Goal: Transaction & Acquisition: Purchase product/service

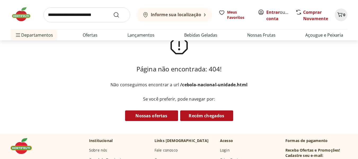
scroll to position [53, 0]
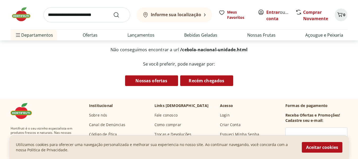
click at [225, 113] on link "Login" at bounding box center [225, 114] width 10 height 5
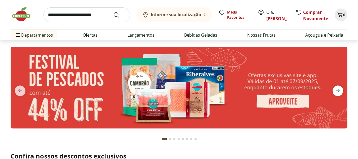
click at [335, 87] on icon "next" at bounding box center [338, 90] width 6 height 6
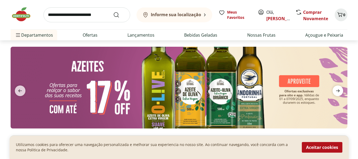
click at [338, 88] on icon "next" at bounding box center [338, 90] width 6 height 6
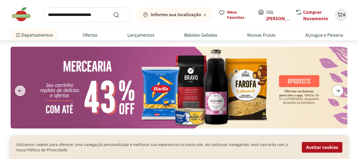
click at [338, 89] on icon "next" at bounding box center [338, 90] width 6 height 6
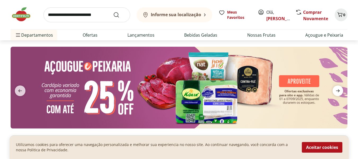
click at [338, 89] on icon "next" at bounding box center [338, 90] width 6 height 6
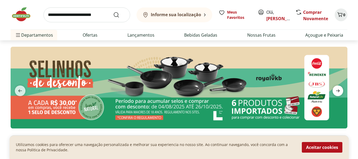
click at [338, 89] on icon "next" at bounding box center [338, 90] width 6 height 6
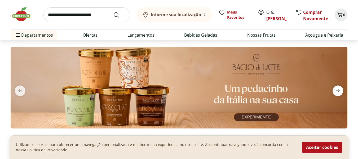
click at [340, 89] on icon "next" at bounding box center [338, 90] width 6 height 6
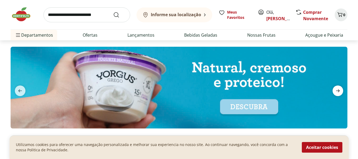
click at [340, 89] on icon "next" at bounding box center [338, 90] width 6 height 6
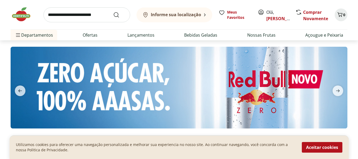
click at [79, 15] on input "search" at bounding box center [86, 14] width 87 height 15
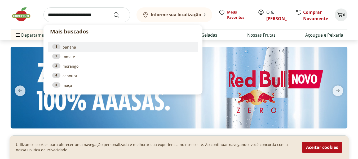
click at [70, 47] on link "1 banana" at bounding box center [122, 47] width 141 height 6
type input "******"
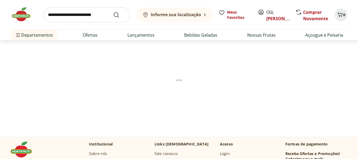
select select "**********"
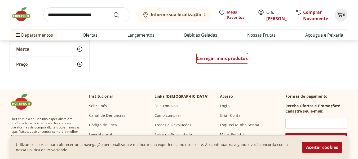
scroll to position [397, 0]
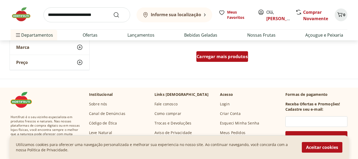
click at [220, 60] on div "Carregar mais produtos" at bounding box center [222, 56] width 52 height 11
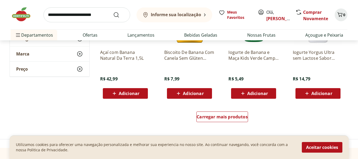
scroll to position [742, 0]
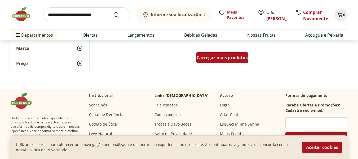
click at [223, 60] on span "Carregar mais produtos" at bounding box center [222, 57] width 51 height 4
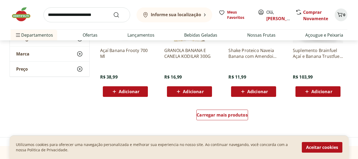
scroll to position [1086, 0]
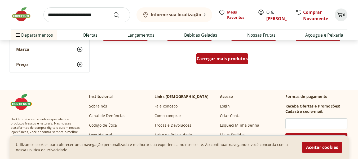
click at [228, 61] on div "Carregar mais produtos" at bounding box center [222, 58] width 52 height 11
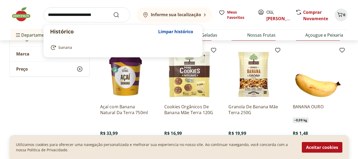
click at [60, 15] on input "search" at bounding box center [86, 14] width 87 height 15
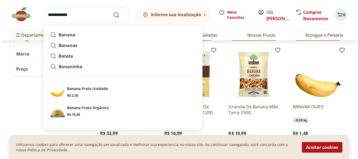
type input "**********"
click at [113, 12] on button "Submit Search" at bounding box center [119, 15] width 13 height 6
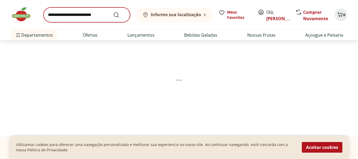
select select "**********"
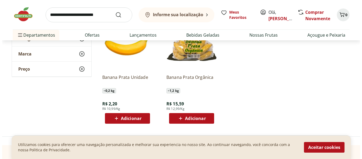
scroll to position [79, 0]
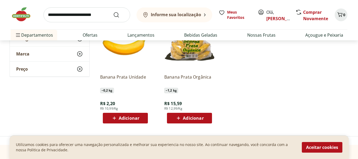
click at [129, 116] on span "Adicionar" at bounding box center [129, 118] width 21 height 4
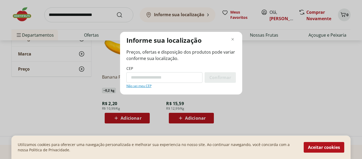
type input "*********"
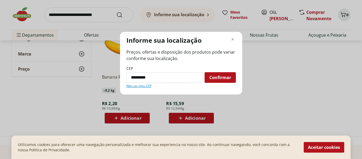
click at [218, 76] on span "Confirmar" at bounding box center [220, 77] width 22 height 4
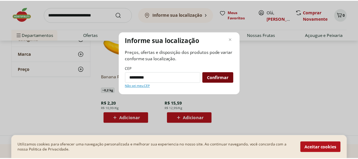
scroll to position [39, 0]
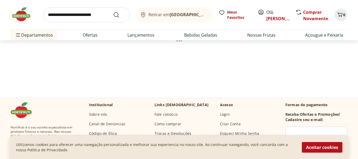
select select "**********"
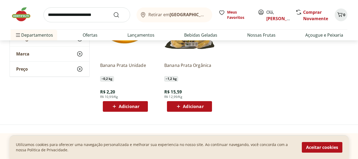
scroll to position [92, 0]
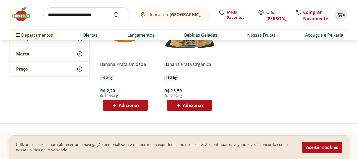
click at [128, 108] on div "Adicionar" at bounding box center [125, 105] width 37 height 10
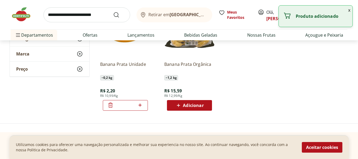
click at [140, 105] on icon at bounding box center [140, 104] width 3 height 3
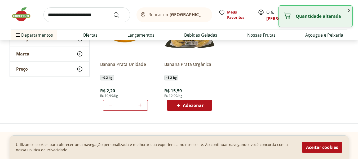
click at [140, 105] on icon at bounding box center [140, 104] width 3 height 3
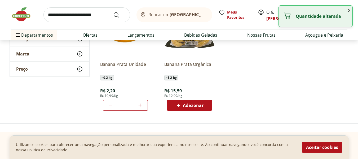
click at [140, 105] on icon at bounding box center [140, 104] width 3 height 3
type input "**"
click at [264, 103] on ul "Banana Prata Unidade ~ 0,2 kg R$ 2,20 R$ 10,99/Kg ** Banana Prata Orgânica ~ 1,…" at bounding box center [222, 58] width 253 height 112
click at [94, 17] on input "search" at bounding box center [86, 14] width 87 height 15
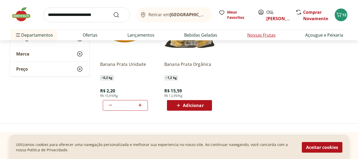
click at [252, 36] on link "Nossas Frutas" at bounding box center [261, 35] width 28 height 6
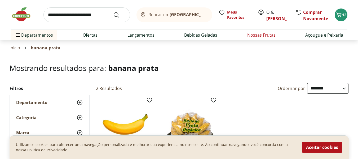
select select "**********"
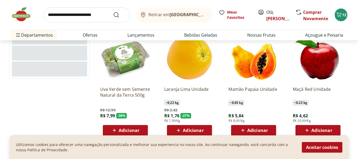
scroll to position [53, 0]
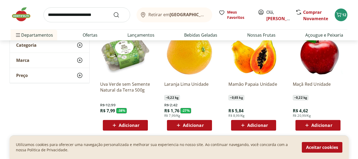
click at [258, 126] on span "Adicionar" at bounding box center [257, 125] width 21 height 4
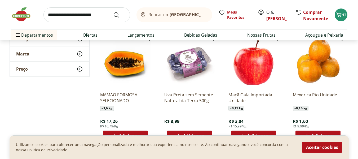
scroll to position [185, 0]
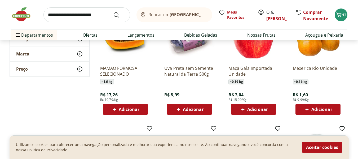
click at [132, 110] on span "Adicionar" at bounding box center [129, 109] width 21 height 4
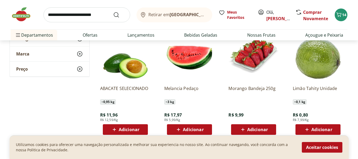
scroll to position [291, 0]
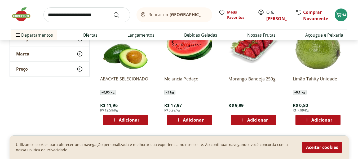
click at [191, 122] on span "Adicionar" at bounding box center [193, 120] width 21 height 4
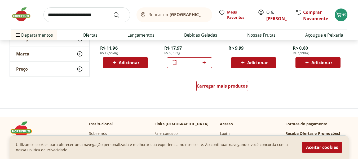
scroll to position [344, 0]
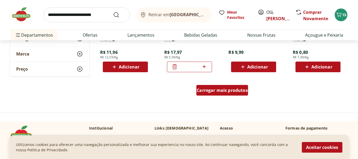
click at [224, 93] on div "Carregar mais produtos" at bounding box center [222, 90] width 52 height 11
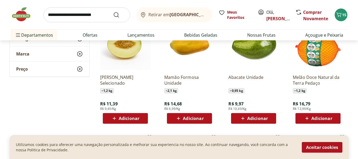
scroll to position [530, 0]
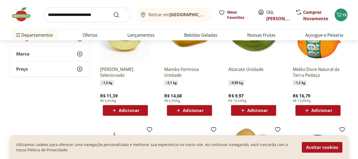
click at [190, 113] on span "Adicionar" at bounding box center [189, 110] width 28 height 6
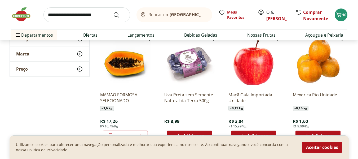
scroll to position [185, 0]
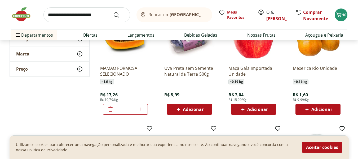
click at [108, 112] on icon at bounding box center [110, 109] width 6 height 6
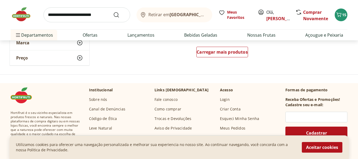
scroll to position [715, 0]
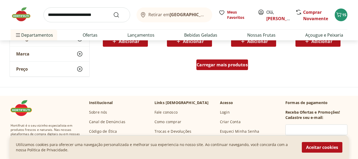
click at [219, 65] on span "Carregar mais produtos" at bounding box center [222, 65] width 51 height 4
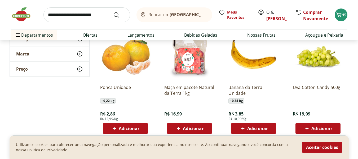
scroll to position [874, 0]
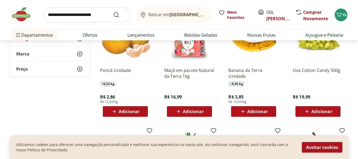
click at [127, 113] on span "Adicionar" at bounding box center [129, 111] width 21 height 4
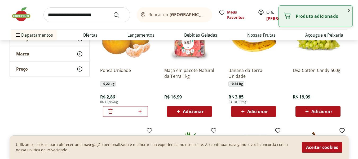
click at [141, 110] on icon at bounding box center [140, 111] width 7 height 6
click at [142, 110] on icon at bounding box center [140, 111] width 7 height 6
type input "*"
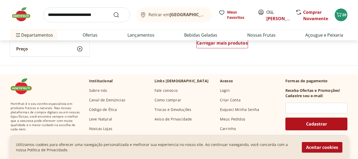
scroll to position [1086, 0]
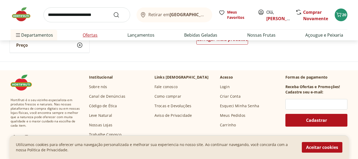
click at [90, 34] on link "Ofertas" at bounding box center [90, 35] width 15 height 6
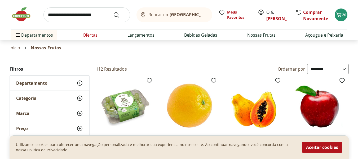
select select "**********"
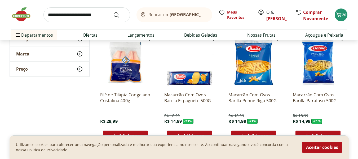
scroll to position [185, 0]
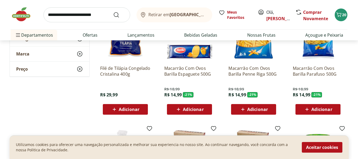
click at [198, 107] on span "Adicionar" at bounding box center [193, 109] width 21 height 4
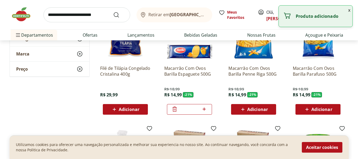
click at [203, 109] on icon at bounding box center [204, 109] width 7 height 6
type input "*"
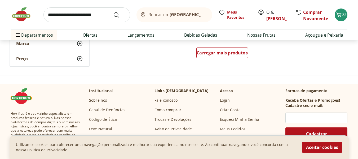
scroll to position [397, 0]
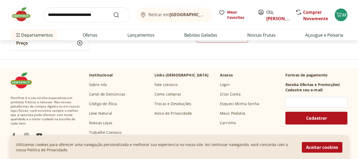
click at [60, 12] on input "search" at bounding box center [86, 14] width 87 height 15
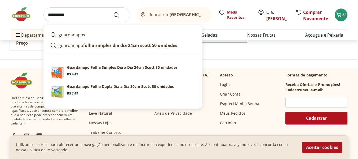
type input "**********"
click at [113, 12] on button "Submit Search" at bounding box center [119, 15] width 13 height 6
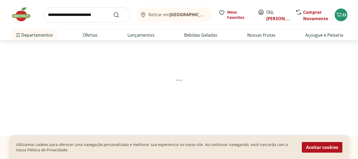
select select "**********"
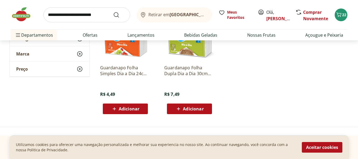
scroll to position [79, 0]
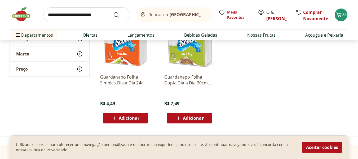
click at [68, 17] on input "search" at bounding box center [86, 14] width 87 height 15
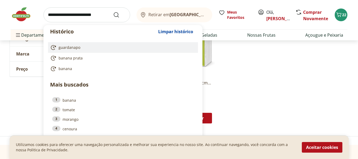
click at [65, 49] on span "guardanapo" at bounding box center [70, 47] width 22 height 5
type input "**********"
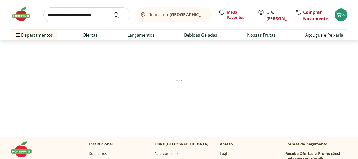
select select "**********"
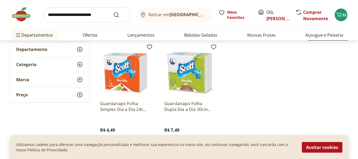
scroll to position [79, 0]
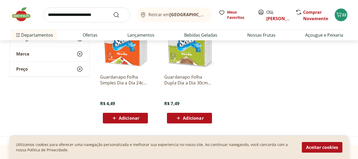
click at [121, 117] on span "Adicionar" at bounding box center [129, 118] width 21 height 4
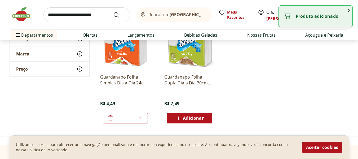
click at [140, 117] on icon at bounding box center [140, 117] width 7 height 6
type input "*"
click at [95, 15] on input "search" at bounding box center [86, 14] width 87 height 15
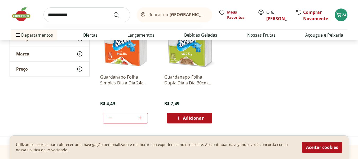
type input "**********"
click at [113, 12] on button "Submit Search" at bounding box center [119, 15] width 13 height 6
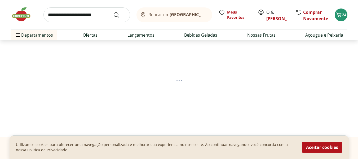
select select "**********"
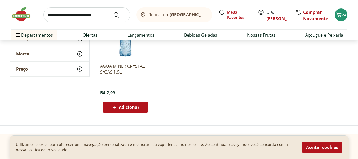
scroll to position [106, 0]
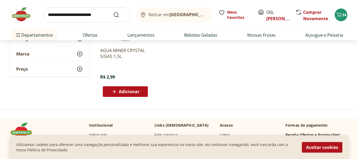
click at [129, 90] on span "Adicionar" at bounding box center [129, 91] width 21 height 4
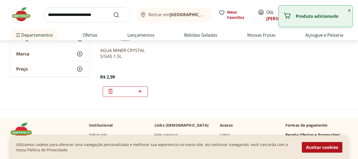
click at [132, 91] on input "*" at bounding box center [125, 91] width 23 height 6
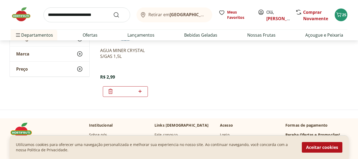
click at [131, 91] on input "*" at bounding box center [125, 91] width 23 height 6
type input "**"
click at [147, 86] on div "**" at bounding box center [125, 91] width 45 height 11
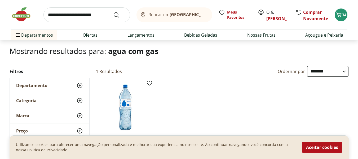
scroll to position [0, 0]
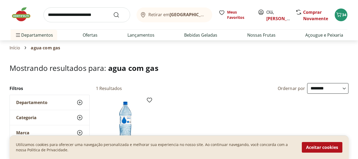
click at [82, 14] on input "search" at bounding box center [86, 14] width 87 height 15
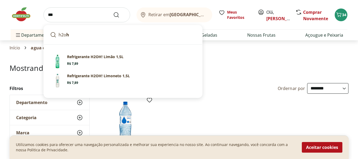
type input "***"
click at [113, 12] on button "Submit Search" at bounding box center [119, 15] width 13 height 6
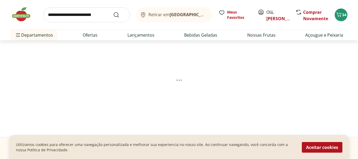
select select "**********"
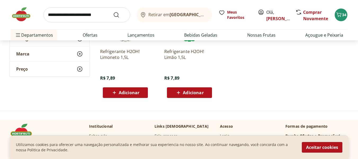
scroll to position [106, 0]
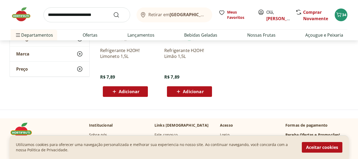
click at [191, 93] on span "Adicionar" at bounding box center [193, 91] width 21 height 4
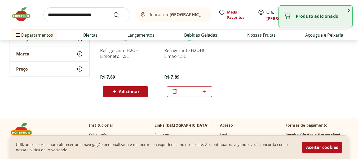
click at [205, 91] on icon at bounding box center [204, 91] width 7 height 6
type input "*"
click at [70, 16] on input "search" at bounding box center [86, 14] width 87 height 15
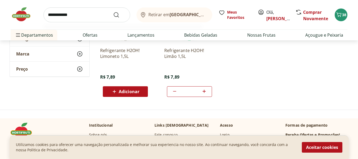
type input "**********"
click at [113, 12] on button "Submit Search" at bounding box center [119, 15] width 13 height 6
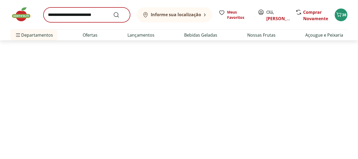
select select "**********"
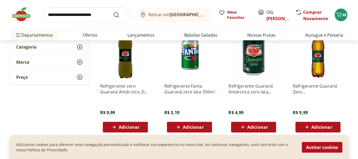
scroll to position [79, 0]
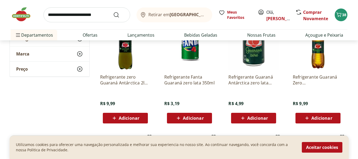
click at [329, 119] on span "Adicionar" at bounding box center [321, 118] width 21 height 4
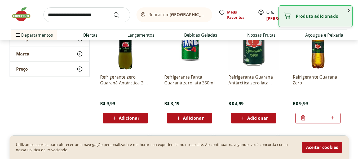
click at [335, 116] on icon at bounding box center [332, 117] width 7 height 6
type input "*"
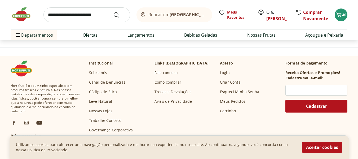
scroll to position [291, 0]
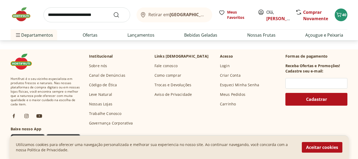
click at [60, 14] on input "search" at bounding box center [86, 14] width 87 height 15
type input "*****"
click at [113, 12] on button "Submit Search" at bounding box center [119, 15] width 13 height 6
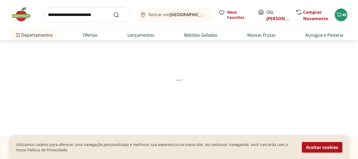
select select "**********"
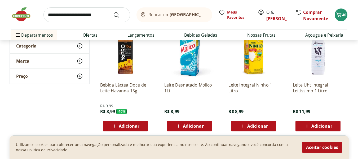
scroll to position [79, 0]
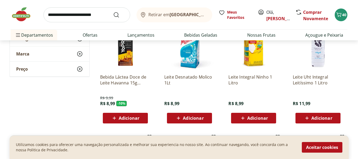
click at [314, 118] on span "Adicionar" at bounding box center [321, 118] width 21 height 4
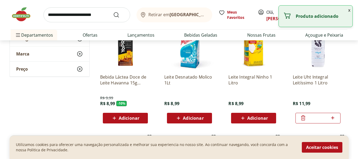
click at [332, 117] on icon at bounding box center [332, 117] width 3 height 3
click at [334, 117] on icon at bounding box center [332, 117] width 7 height 6
type input "*"
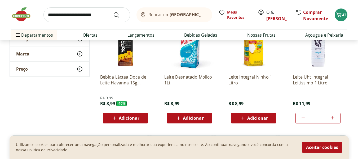
click at [264, 116] on span "Adicionar" at bounding box center [257, 118] width 21 height 4
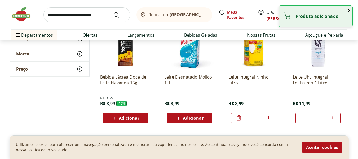
click at [269, 117] on icon at bounding box center [268, 117] width 3 height 3
type input "*"
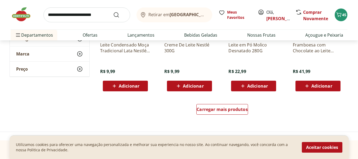
scroll to position [371, 0]
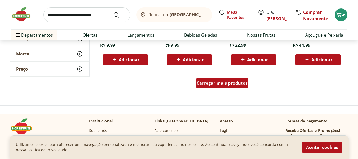
click at [211, 79] on div "Carregar mais produtos" at bounding box center [222, 83] width 52 height 11
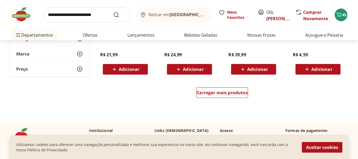
scroll to position [715, 0]
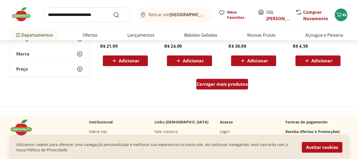
click at [216, 80] on div "Carregar mais produtos" at bounding box center [222, 84] width 52 height 11
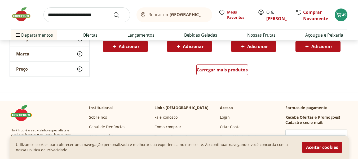
scroll to position [1086, 0]
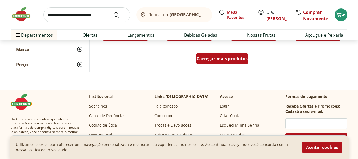
click at [211, 57] on span "Carregar mais produtos" at bounding box center [222, 58] width 51 height 4
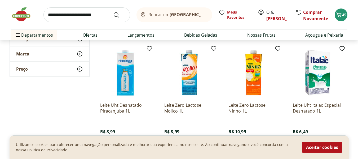
scroll to position [1219, 0]
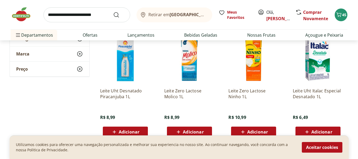
click at [65, 18] on input "search" at bounding box center [86, 14] width 87 height 15
type input "**********"
click at [113, 12] on button "Submit Search" at bounding box center [119, 15] width 13 height 6
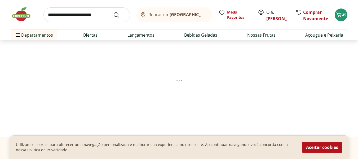
select select "**********"
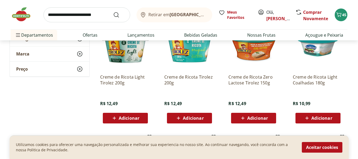
scroll to position [106, 0]
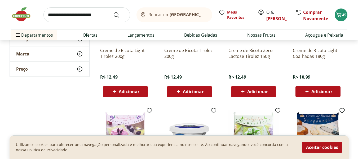
click at [199, 95] on div "Adicionar" at bounding box center [189, 92] width 37 height 10
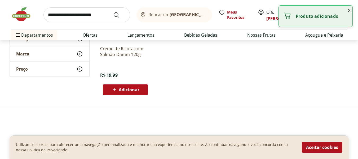
scroll to position [344, 0]
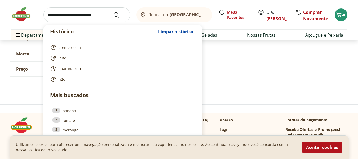
click at [79, 14] on input "search" at bounding box center [86, 14] width 87 height 15
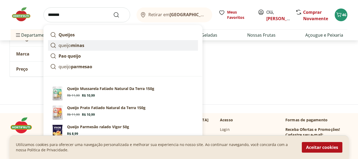
click at [77, 46] on strong "minas" at bounding box center [77, 45] width 13 height 6
type input "**********"
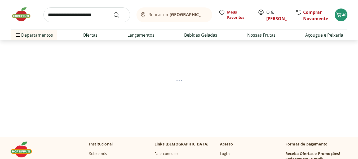
select select "**********"
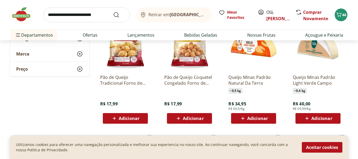
scroll to position [79, 0]
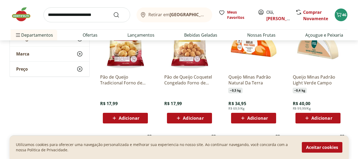
click at [269, 119] on div "Adicionar" at bounding box center [253, 118] width 37 height 10
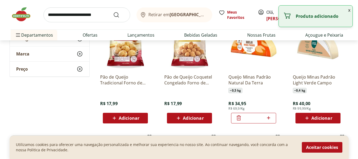
click at [266, 120] on icon at bounding box center [268, 117] width 7 height 6
type input "*"
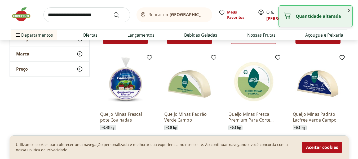
scroll to position [185, 0]
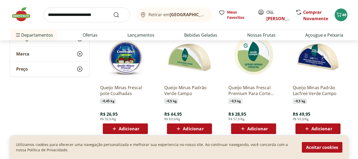
click at [247, 129] on span "Adicionar" at bounding box center [253, 128] width 28 height 6
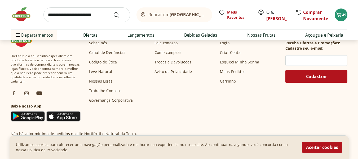
scroll to position [477, 0]
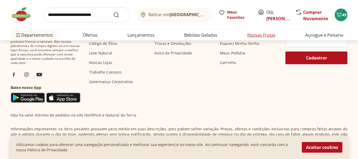
click at [260, 35] on link "Nossas Frutas" at bounding box center [261, 35] width 28 height 6
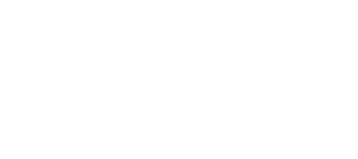
select select "**********"
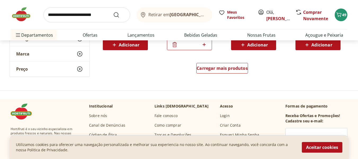
scroll to position [371, 0]
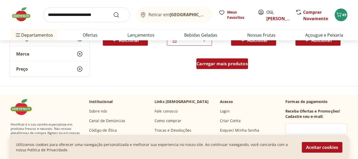
click at [233, 66] on span "Carregar mais produtos" at bounding box center [222, 63] width 51 height 4
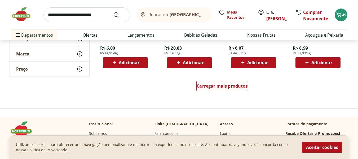
scroll to position [715, 0]
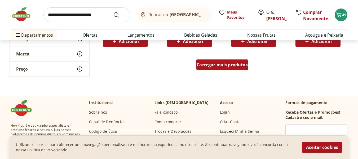
click at [242, 67] on span "Carregar mais produtos" at bounding box center [222, 65] width 51 height 4
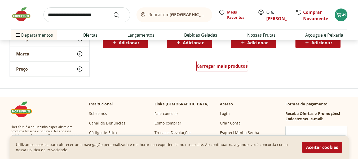
scroll to position [1060, 0]
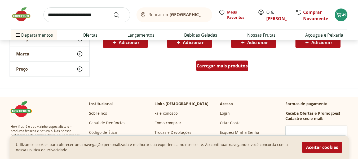
click at [246, 69] on div "Carregar mais produtos" at bounding box center [222, 65] width 52 height 11
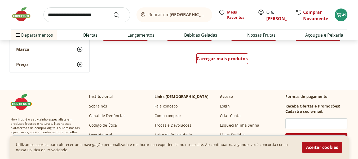
scroll to position [1404, 0]
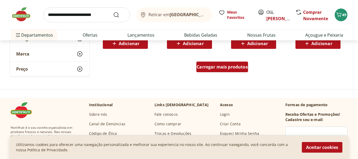
click at [239, 65] on span "Carregar mais produtos" at bounding box center [222, 67] width 51 height 4
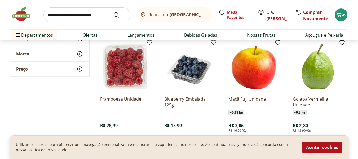
scroll to position [1563, 0]
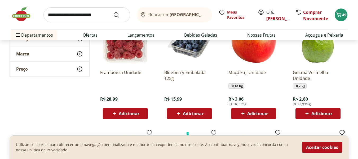
click at [312, 114] on span "Adicionar" at bounding box center [321, 113] width 21 height 4
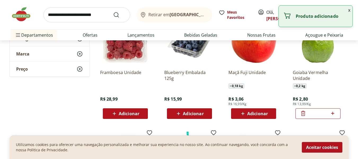
click at [332, 113] on icon at bounding box center [332, 113] width 3 height 3
type input "*"
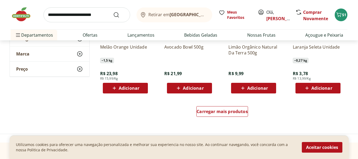
scroll to position [1695, 0]
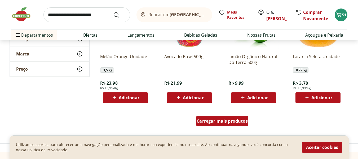
click at [235, 128] on link "Carregar mais produtos" at bounding box center [222, 122] width 52 height 13
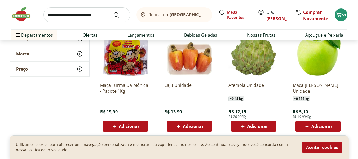
scroll to position [1907, 0]
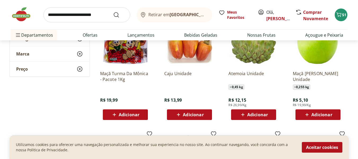
click at [266, 116] on span "Adicionar" at bounding box center [257, 114] width 21 height 4
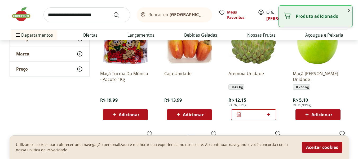
click at [269, 113] on icon at bounding box center [268, 114] width 3 height 3
type input "*"
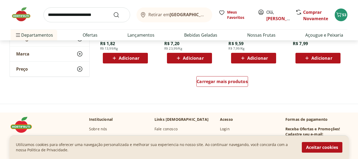
scroll to position [2093, 0]
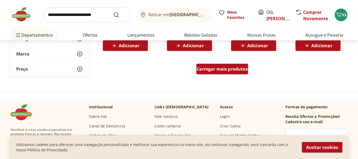
click at [236, 70] on span "Carregar mais produtos" at bounding box center [222, 69] width 51 height 4
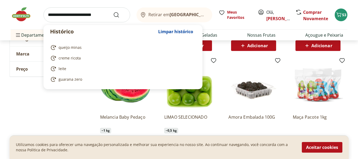
click at [66, 18] on input "search" at bounding box center [86, 14] width 87 height 15
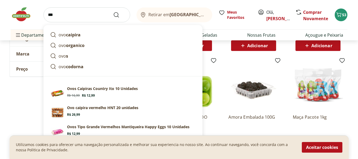
type input "***"
click at [113, 12] on button "Submit Search" at bounding box center [119, 15] width 13 height 6
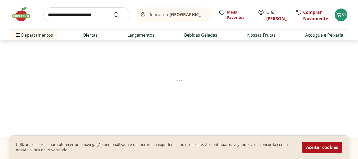
select select "**********"
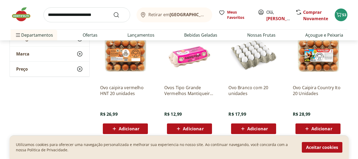
scroll to position [212, 0]
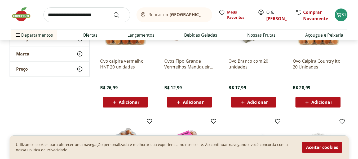
click at [262, 103] on span "Adicionar" at bounding box center [257, 102] width 21 height 4
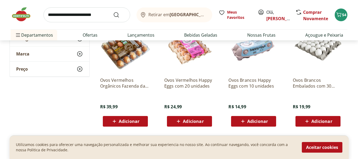
scroll to position [318, 0]
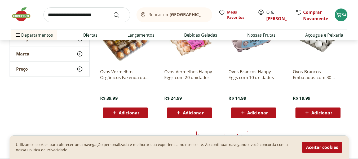
click at [181, 114] on icon at bounding box center [178, 112] width 7 height 6
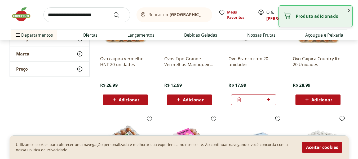
scroll to position [212, 0]
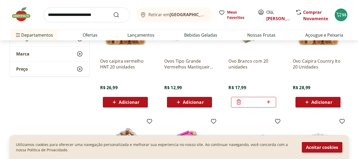
click at [238, 101] on icon at bounding box center [239, 102] width 6 height 6
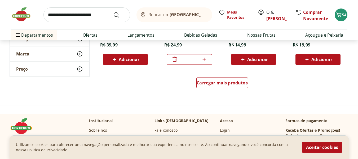
scroll to position [371, 0]
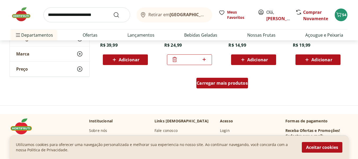
click at [223, 82] on span "Carregar mais produtos" at bounding box center [222, 83] width 51 height 4
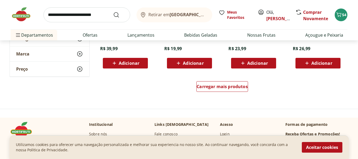
scroll to position [715, 0]
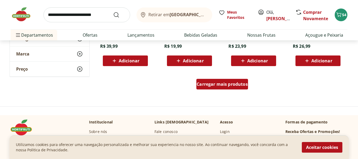
click at [236, 82] on span "Carregar mais produtos" at bounding box center [222, 84] width 51 height 4
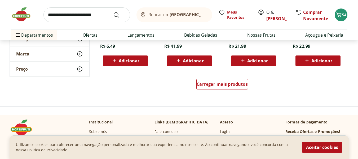
scroll to position [1086, 0]
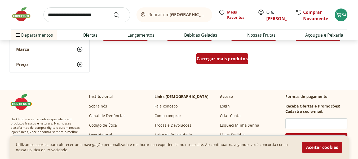
click at [233, 62] on div "Carregar mais produtos" at bounding box center [222, 58] width 52 height 11
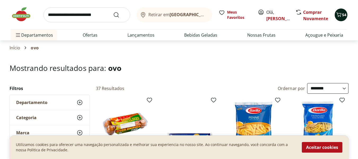
click at [342, 15] on span "54" at bounding box center [344, 14] width 4 height 5
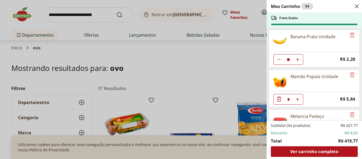
click at [278, 59] on icon "Diminuir Quantidade" at bounding box center [279, 59] width 4 height 4
click at [299, 60] on icon "Aumentar Quantidade" at bounding box center [297, 59] width 4 height 4
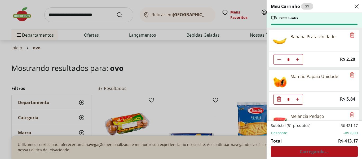
click at [297, 60] on use "Aumentar Quantidade" at bounding box center [297, 59] width 4 height 4
type input "**"
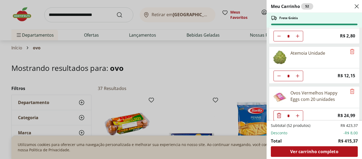
scroll to position [624, 0]
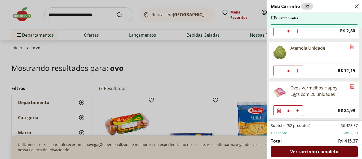
click at [321, 151] on span "Ver carrinho completo" at bounding box center [314, 151] width 48 height 4
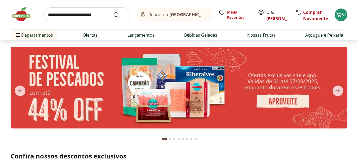
click at [56, 15] on input "search" at bounding box center [86, 14] width 87 height 15
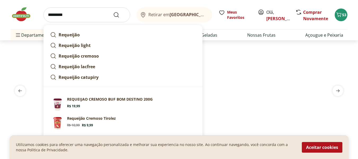
type input "*********"
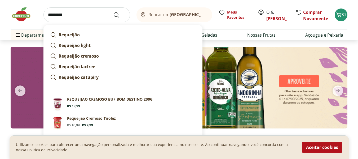
click at [113, 12] on button "Submit Search" at bounding box center [119, 15] width 13 height 6
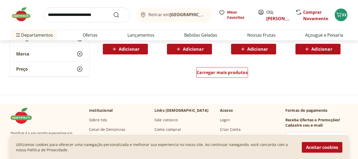
scroll to position [397, 0]
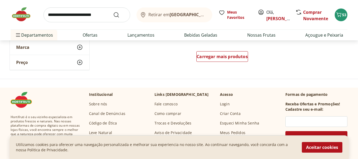
click at [243, 50] on div "Carregar mais produtos" at bounding box center [222, 57] width 257 height 25
click at [244, 56] on span "Carregar mais produtos" at bounding box center [222, 56] width 51 height 4
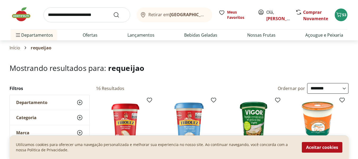
click at [344, 88] on select "**********" at bounding box center [327, 88] width 41 height 11
click at [307, 83] on select "**********" at bounding box center [327, 88] width 41 height 11
select select "**********"
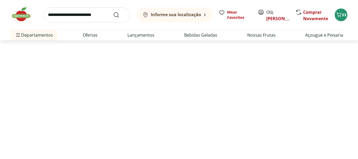
select select "**********"
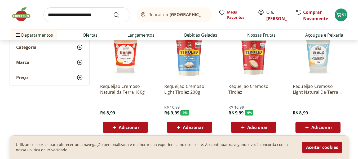
scroll to position [79, 0]
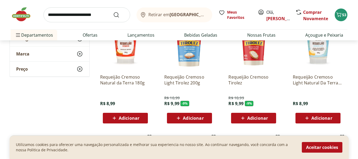
click at [248, 121] on div "Adicionar" at bounding box center [253, 118] width 37 height 10
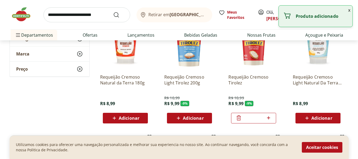
click at [268, 116] on icon at bounding box center [268, 117] width 7 height 6
type input "*"
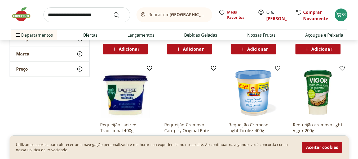
scroll to position [291, 0]
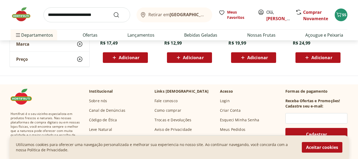
scroll to position [503, 0]
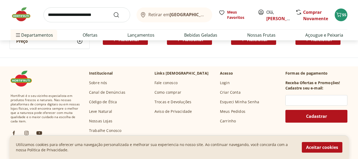
click at [20, 13] on img at bounding box center [24, 14] width 26 height 16
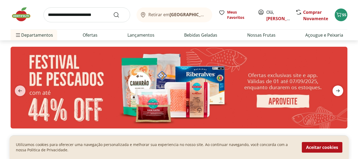
click at [337, 91] on icon "next" at bounding box center [338, 90] width 6 height 6
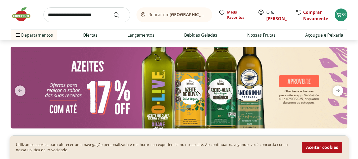
click at [337, 91] on icon "next" at bounding box center [338, 90] width 6 height 6
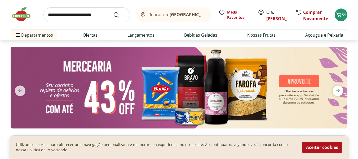
click at [337, 91] on icon "next" at bounding box center [338, 90] width 6 height 6
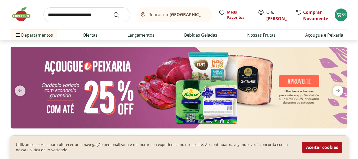
click at [337, 91] on icon "next" at bounding box center [338, 90] width 6 height 6
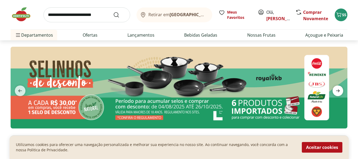
click at [337, 91] on icon "next" at bounding box center [338, 90] width 6 height 6
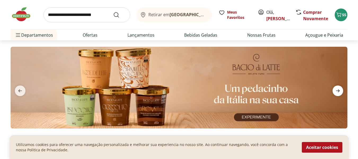
click at [337, 91] on icon "next" at bounding box center [338, 90] width 6 height 6
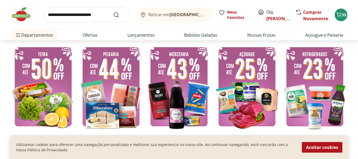
scroll to position [132, 0]
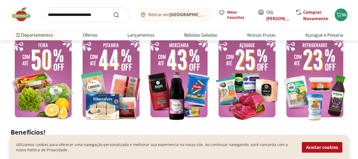
click at [44, 94] on img at bounding box center [43, 77] width 65 height 87
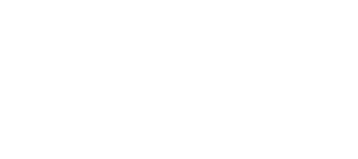
select select "**********"
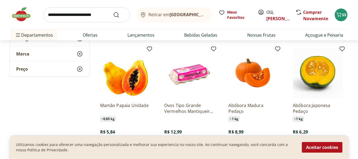
scroll to position [291, 0]
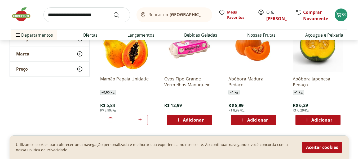
click at [249, 119] on span "Adicionar" at bounding box center [257, 120] width 21 height 4
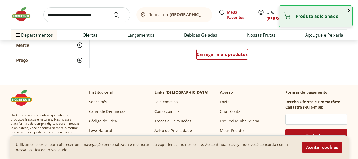
scroll to position [371, 0]
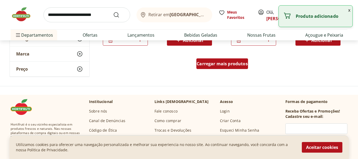
click at [240, 65] on span "Carregar mais produtos" at bounding box center [222, 63] width 51 height 4
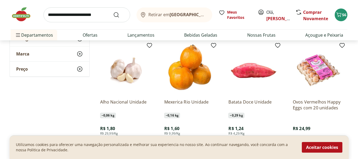
scroll to position [636, 0]
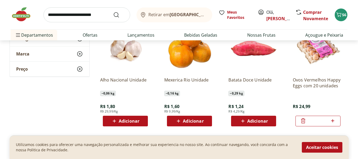
click at [258, 122] on span "Adicionar" at bounding box center [257, 121] width 21 height 4
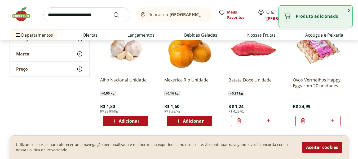
click at [269, 121] on icon at bounding box center [268, 120] width 3 height 3
type input "*"
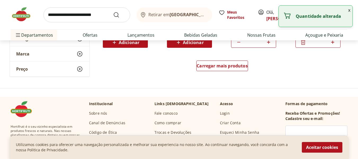
scroll to position [715, 0]
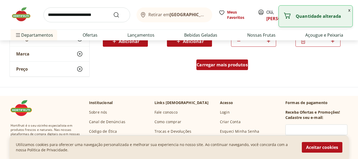
click at [224, 67] on span "Carregar mais produtos" at bounding box center [222, 65] width 51 height 4
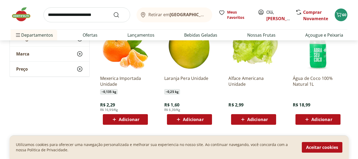
scroll to position [874, 0]
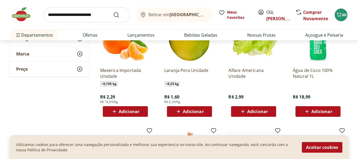
click at [305, 113] on icon at bounding box center [307, 111] width 7 height 6
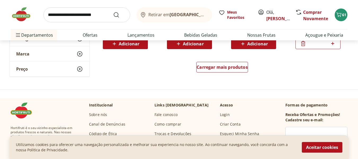
scroll to position [1060, 0]
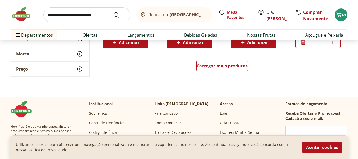
click at [220, 55] on div "Carregar mais produtos" at bounding box center [222, 66] width 257 height 25
click at [223, 64] on span "Carregar mais produtos" at bounding box center [222, 66] width 51 height 4
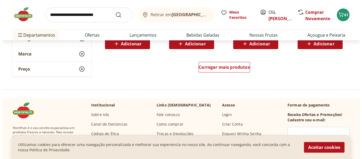
scroll to position [1404, 0]
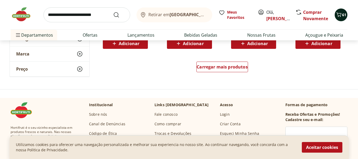
click at [344, 15] on span "61" at bounding box center [344, 14] width 4 height 5
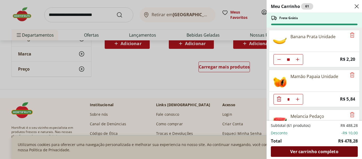
click at [319, 154] on div "Ver carrinho completo" at bounding box center [314, 151] width 87 height 11
